Goal: Navigation & Orientation: Find specific page/section

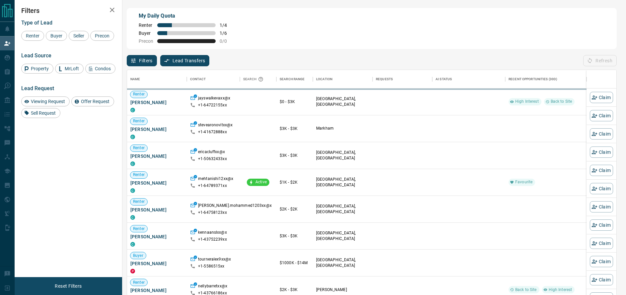
scroll to position [225, 489]
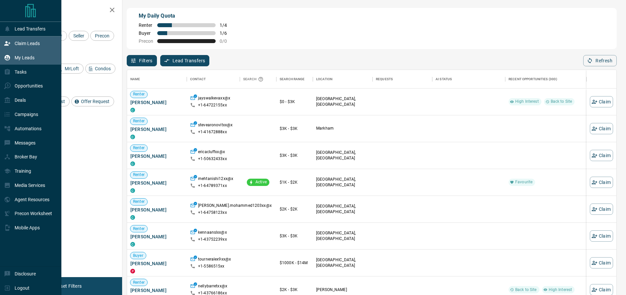
click at [11, 58] on div "My Leads" at bounding box center [19, 57] width 30 height 11
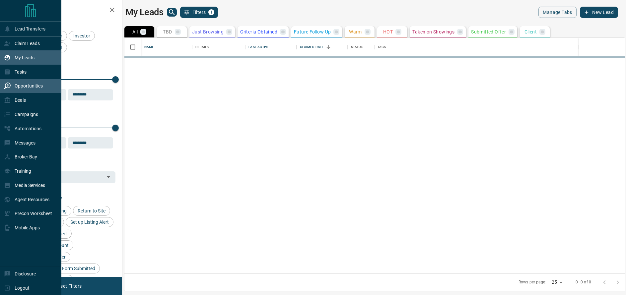
scroll to position [0, 0]
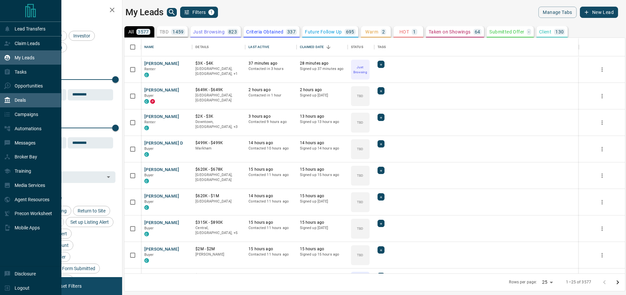
click at [28, 101] on div "Deals" at bounding box center [30, 100] width 61 height 14
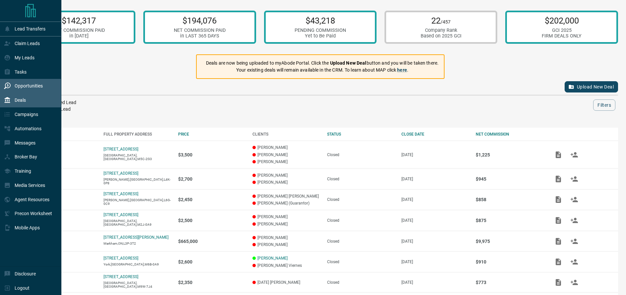
click at [26, 85] on p "Opportunities" at bounding box center [29, 85] width 28 height 5
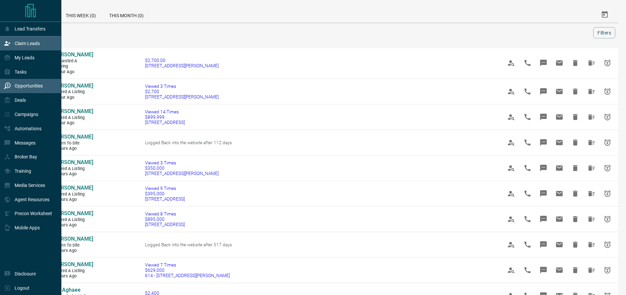
click at [25, 45] on p "Claim Leads" at bounding box center [27, 43] width 25 height 5
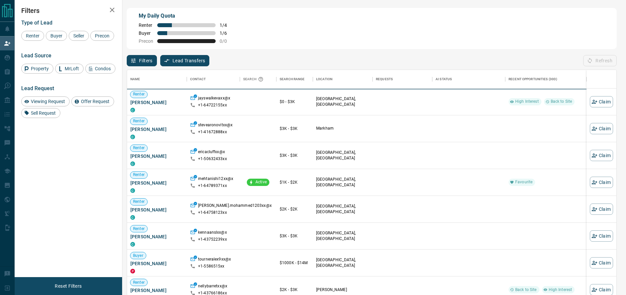
scroll to position [225, 489]
